Goal: Find specific page/section

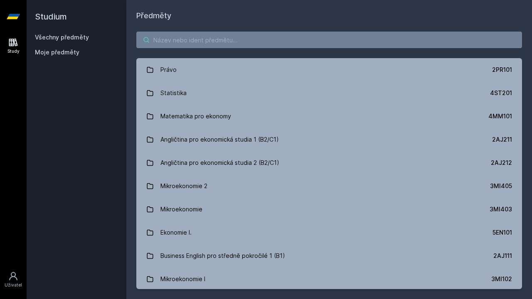
click at [244, 44] on input "search" at bounding box center [329, 40] width 386 height 17
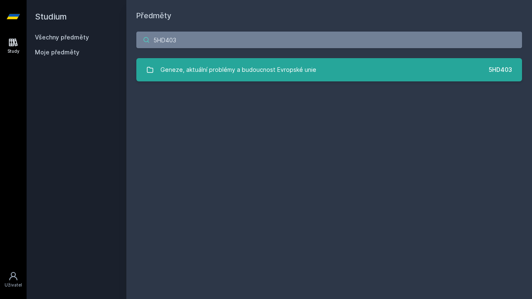
type input "5HD403"
click at [350, 70] on link "Geneze, aktuální problémy a budoucnost Evropské unie 5HD403" at bounding box center [329, 69] width 386 height 23
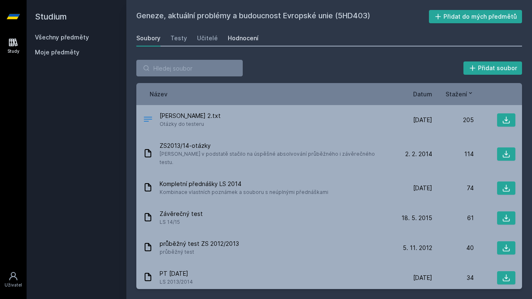
click at [237, 36] on div "Hodnocení" at bounding box center [243, 38] width 31 height 8
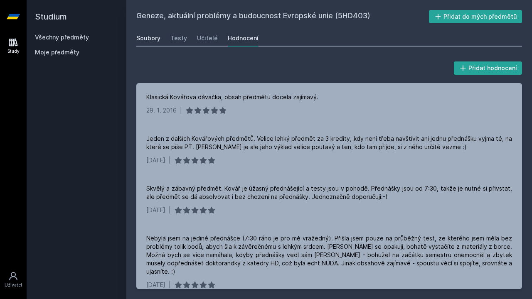
click at [155, 38] on div "Soubory" at bounding box center [148, 38] width 24 height 8
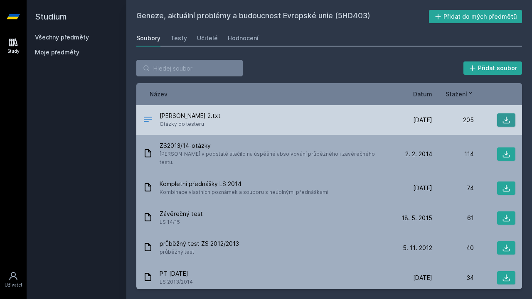
click at [506, 122] on icon at bounding box center [506, 120] width 7 height 7
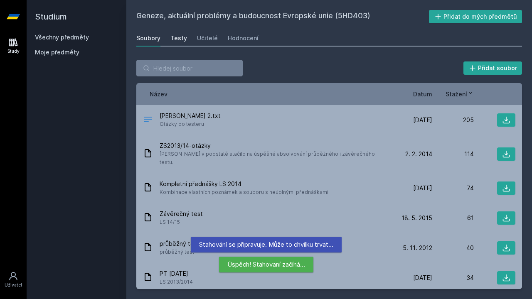
click at [181, 39] on div "Testy" at bounding box center [178, 38] width 17 height 8
